Goal: Transaction & Acquisition: Purchase product/service

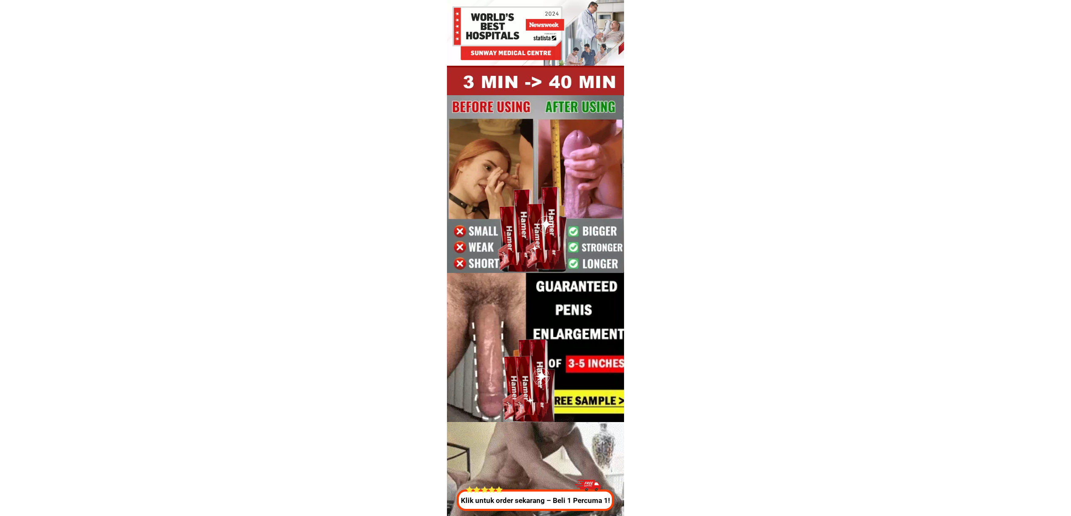
click at [526, 494] on div at bounding box center [534, 500] width 157 height 21
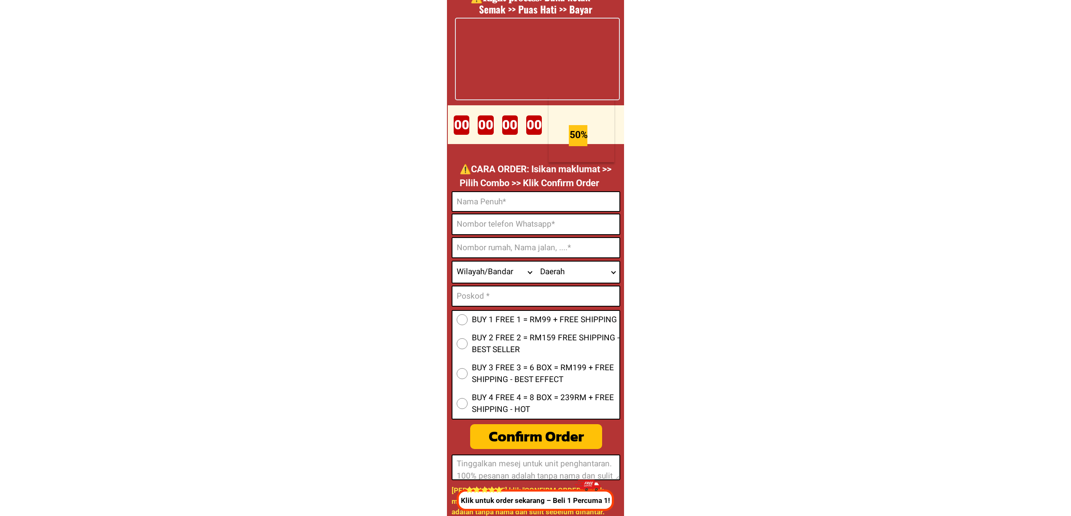
scroll to position [3190, 0]
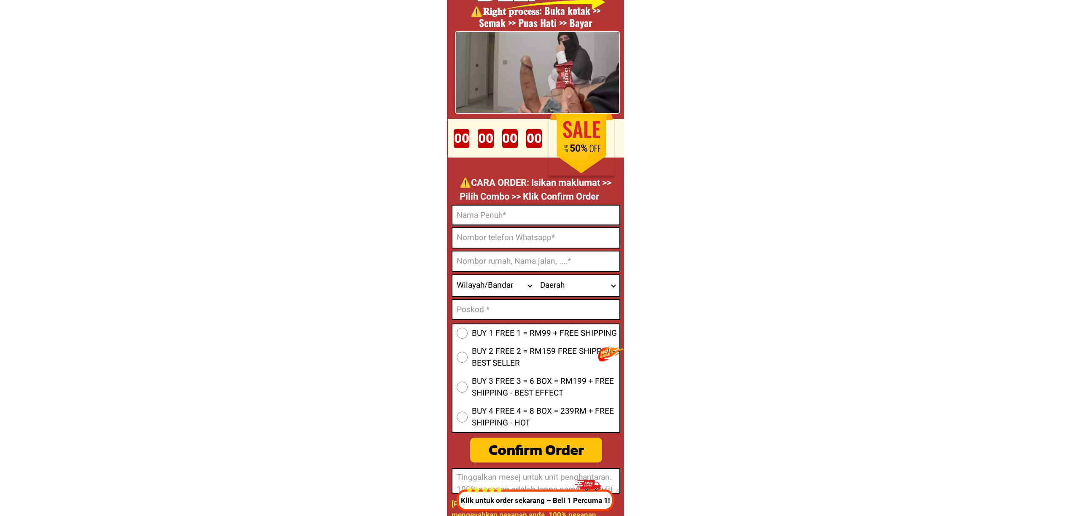
click at [513, 225] on form "BUY 1 FREE 1 = RM99 + FREE SHIPPING BUY 2 FREE 2 = RM159 FREE SHIPPING - BEST S…" at bounding box center [535, 349] width 169 height 289
click at [534, 216] on input "Input full_name" at bounding box center [535, 215] width 167 height 19
paste input "[PERSON_NAME]"
type input "[PERSON_NAME]"
click at [501, 230] on input "Input phone_number" at bounding box center [535, 238] width 167 height 20
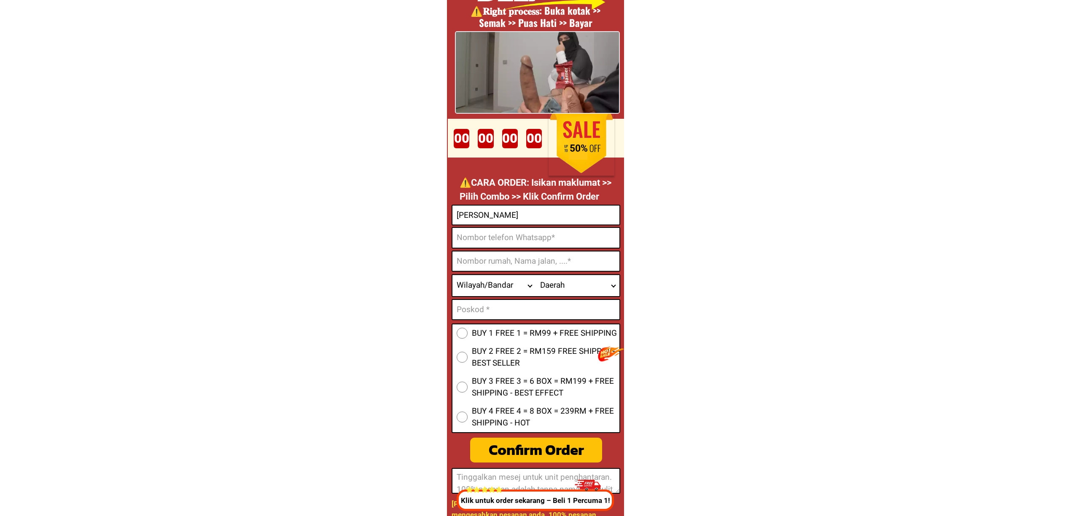
paste input "013-4331874"
click at [471, 233] on input "013-4331874" at bounding box center [535, 238] width 167 height 20
type input "0134331874"
click at [528, 257] on input "Input address" at bounding box center [535, 261] width 167 height 19
paste input "[STREET_ADDRESS]"
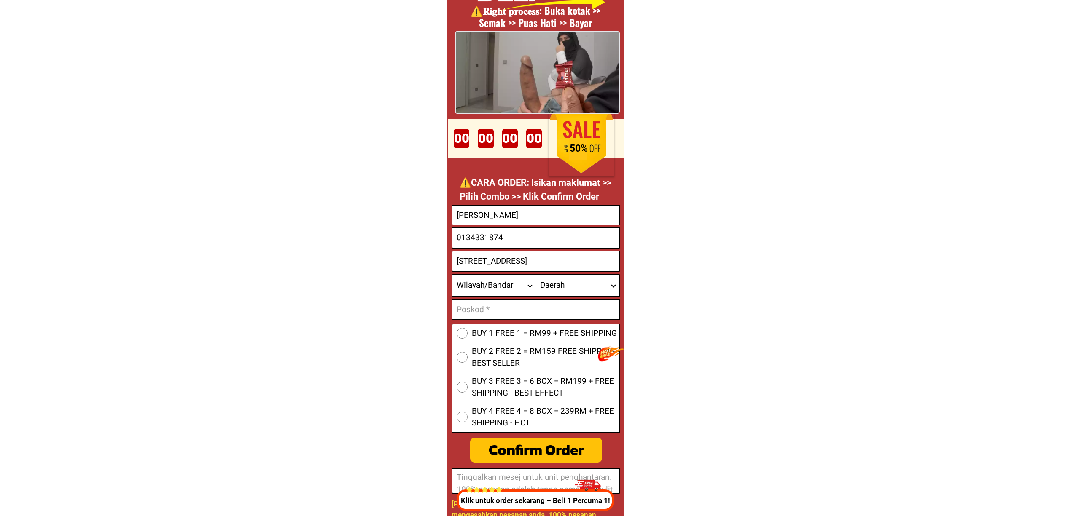
scroll to position [0, 129]
type input "[STREET_ADDRESS]"
click at [464, 287] on select "Wilayah/[GEOGRAPHIC_DATA] [GEOGRAPHIC_DATA] [GEOGRAPHIC_DATA] [GEOGRAPHIC_DATA]…" at bounding box center [493, 285] width 83 height 21
select select "60_R4444908"
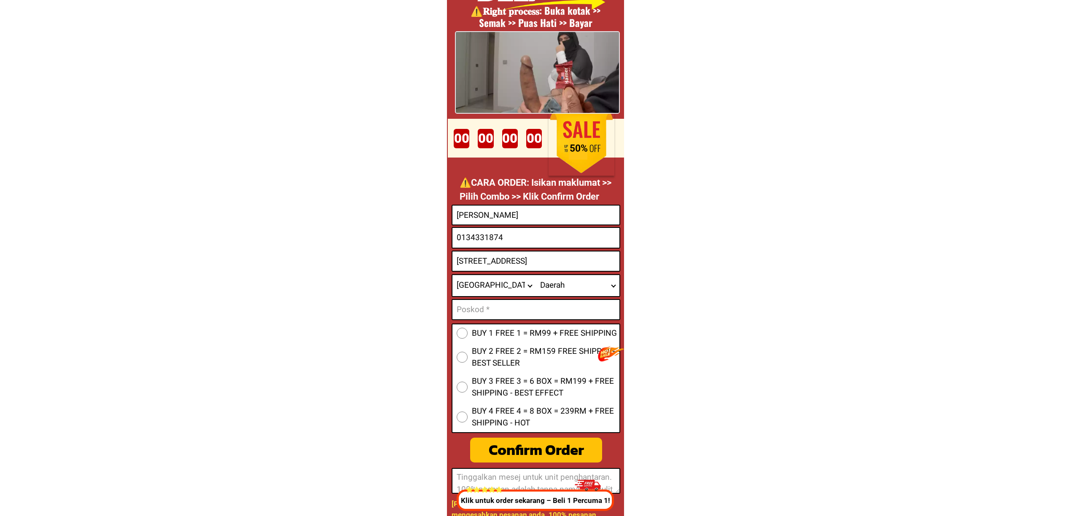
click at [452, 275] on select "Wilayah/[GEOGRAPHIC_DATA] [GEOGRAPHIC_DATA] [GEOGRAPHIC_DATA] [GEOGRAPHIC_DATA]…" at bounding box center [493, 285] width 83 height 21
click at [578, 285] on select "Daerah [GEOGRAPHIC_DATA] [GEOGRAPHIC_DATA] [GEOGRAPHIC_DATA] [GEOGRAPHIC_DATA] …" at bounding box center [577, 285] width 83 height 21
select select "60_R6000004"
click at [536, 275] on select "Daerah [GEOGRAPHIC_DATA] [GEOGRAPHIC_DATA] [GEOGRAPHIC_DATA] [GEOGRAPHIC_DATA] …" at bounding box center [577, 285] width 83 height 21
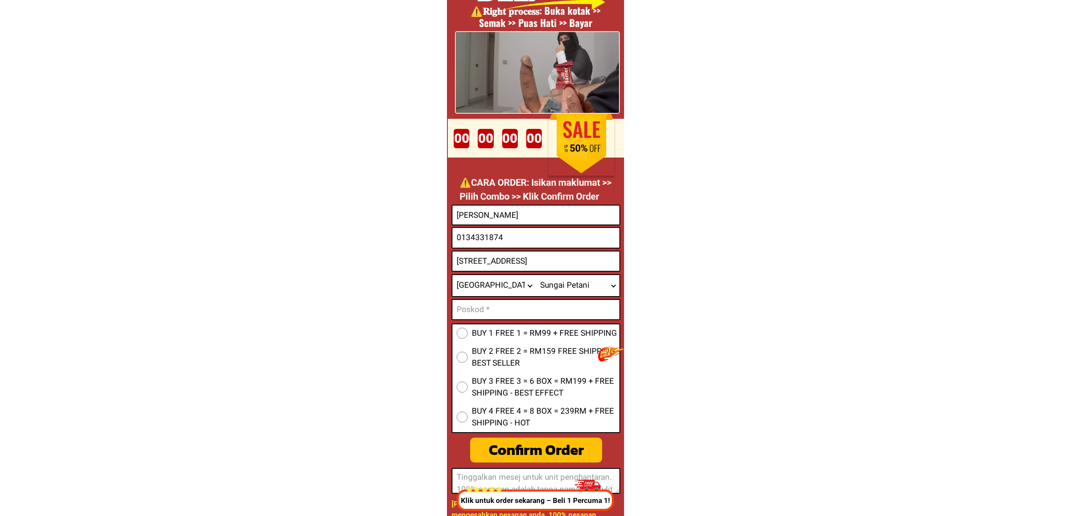
click at [498, 312] on input "Input text_input_1" at bounding box center [535, 309] width 167 height 19
paste input "08000"
click at [524, 304] on input "Input text_input_1" at bounding box center [535, 309] width 167 height 19
type input "08000"
click at [490, 336] on span "BUY 1 FREE 1 = RM99 + FREE SHIPPING" at bounding box center [544, 333] width 145 height 12
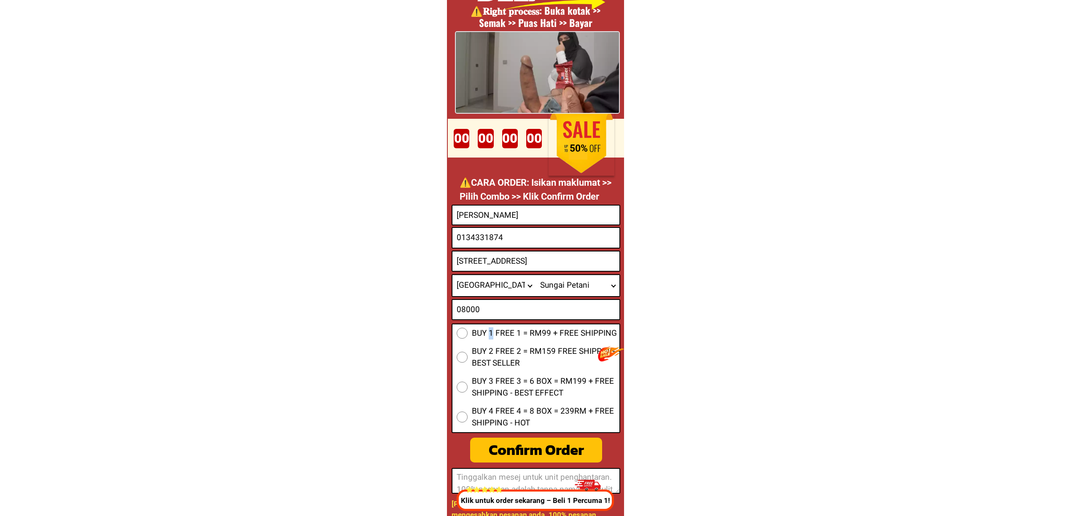
click at [491, 330] on span "BUY 1 FREE 1 = RM99 + FREE SHIPPING" at bounding box center [544, 333] width 145 height 12
click at [467, 330] on input "BUY 1 FREE 1 = RM99 + FREE SHIPPING" at bounding box center [461, 333] width 11 height 11
click at [546, 454] on div "Confirm Order" at bounding box center [536, 450] width 132 height 22
radio input "true"
